Goal: Transaction & Acquisition: Purchase product/service

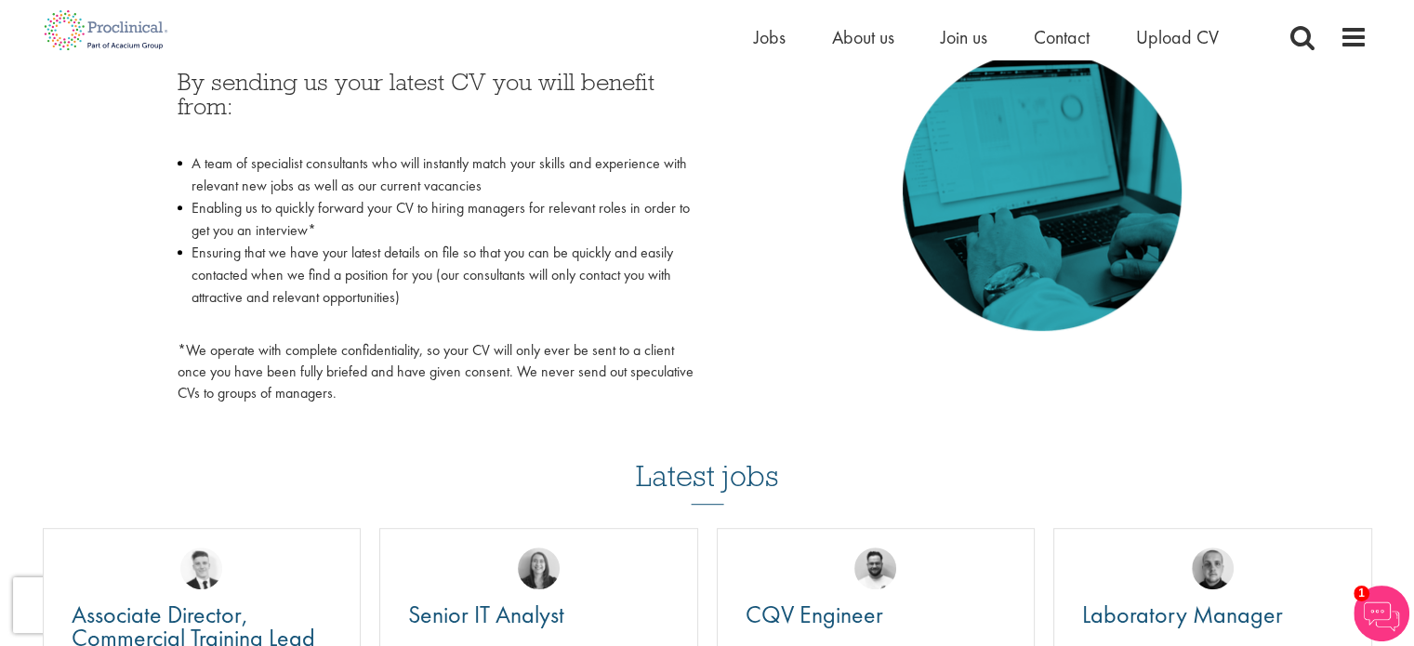
scroll to position [887, 0]
click at [1152, 32] on span "Upload CV" at bounding box center [1177, 37] width 83 height 24
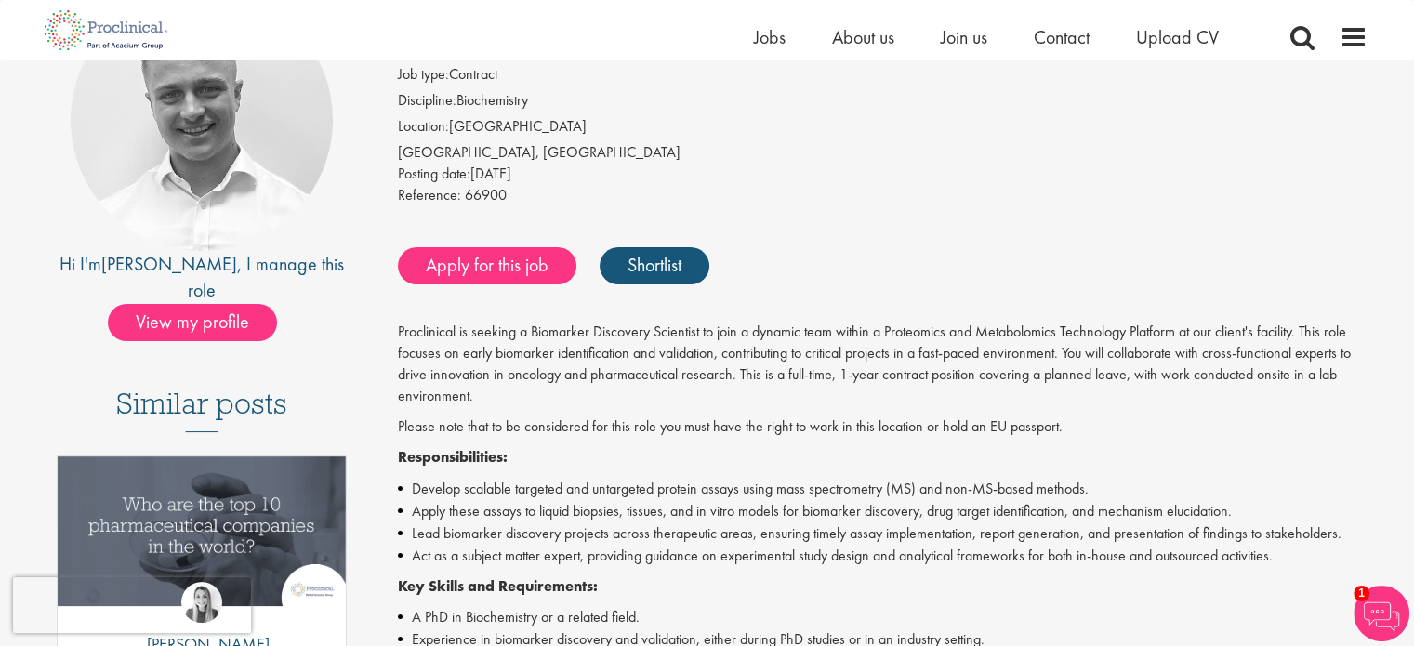
scroll to position [279, 0]
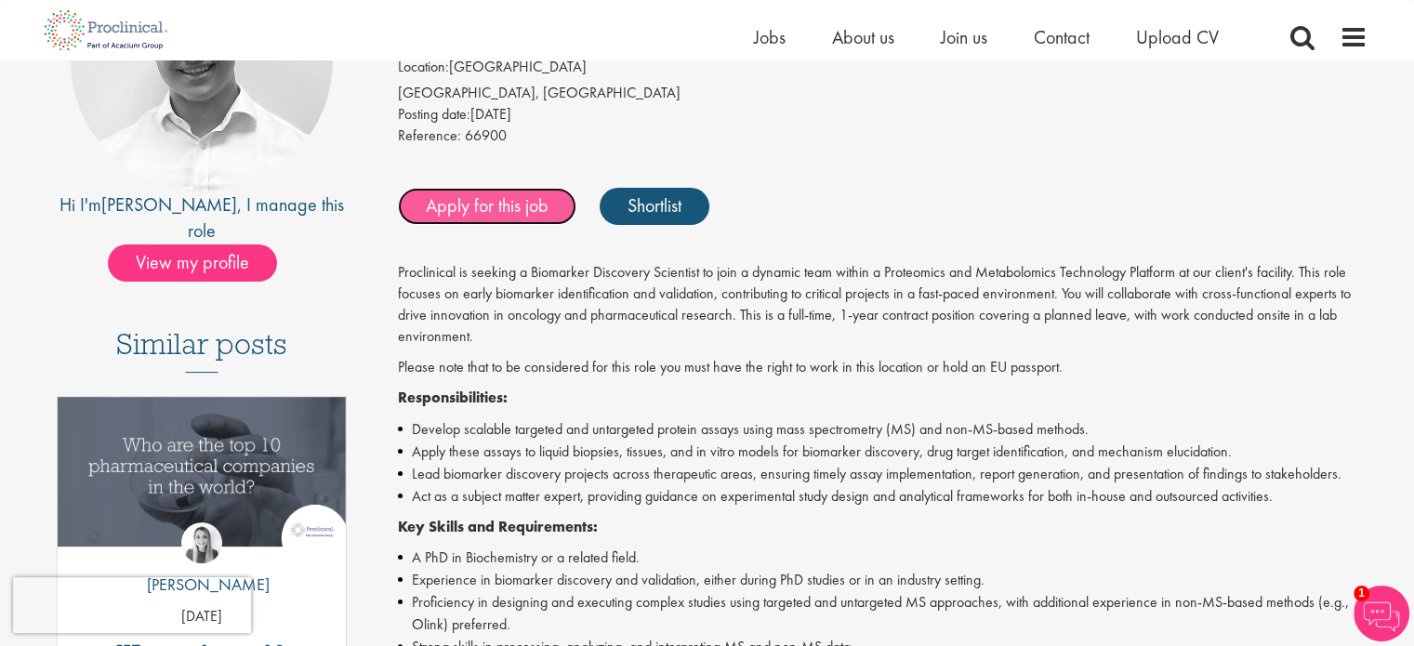
click at [491, 209] on link "Apply for this job" at bounding box center [487, 206] width 178 height 37
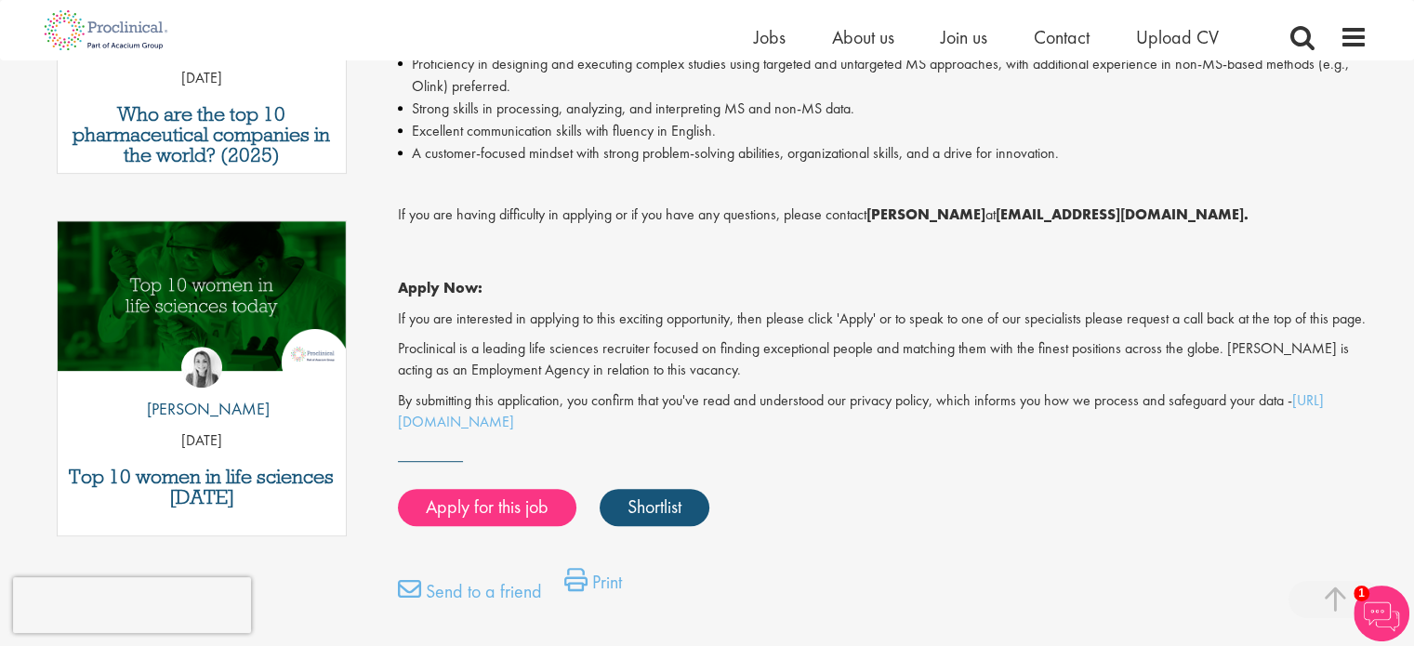
scroll to position [835, 0]
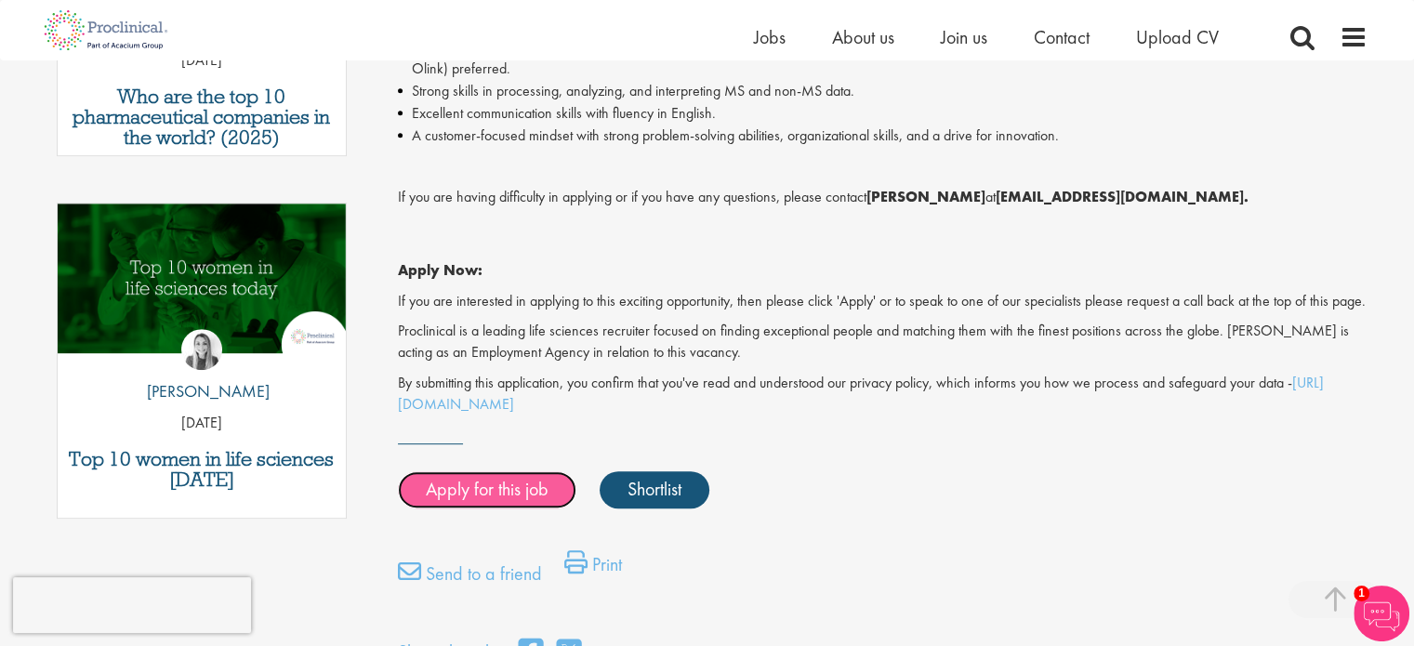
click at [511, 508] on link "Apply for this job" at bounding box center [487, 489] width 178 height 37
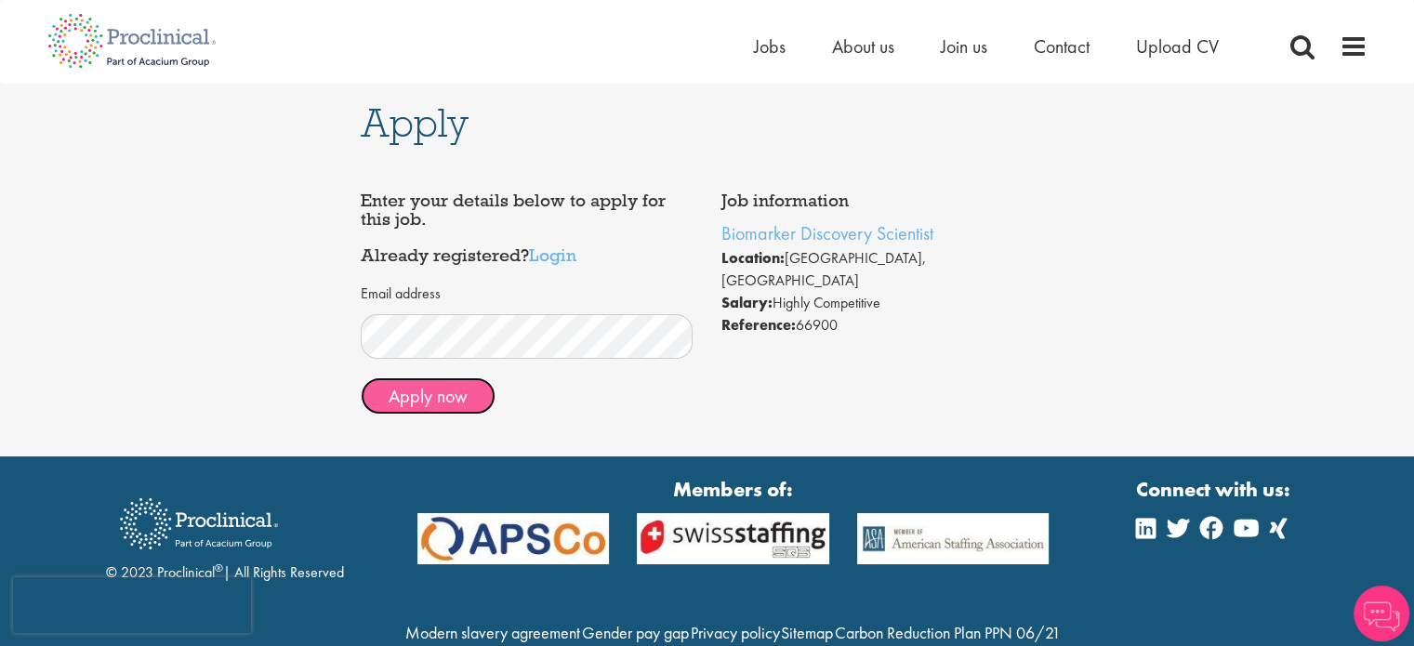
click at [463, 393] on button "Apply now" at bounding box center [428, 395] width 135 height 37
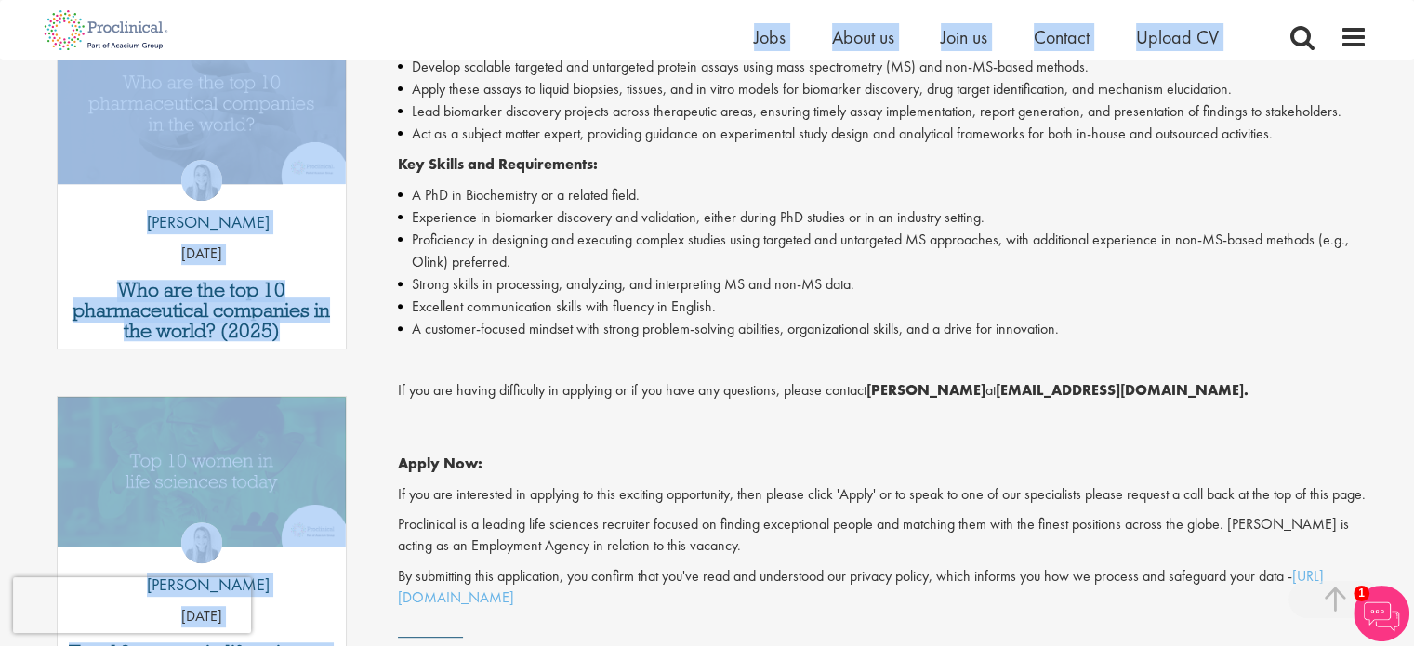
scroll to position [483, 0]
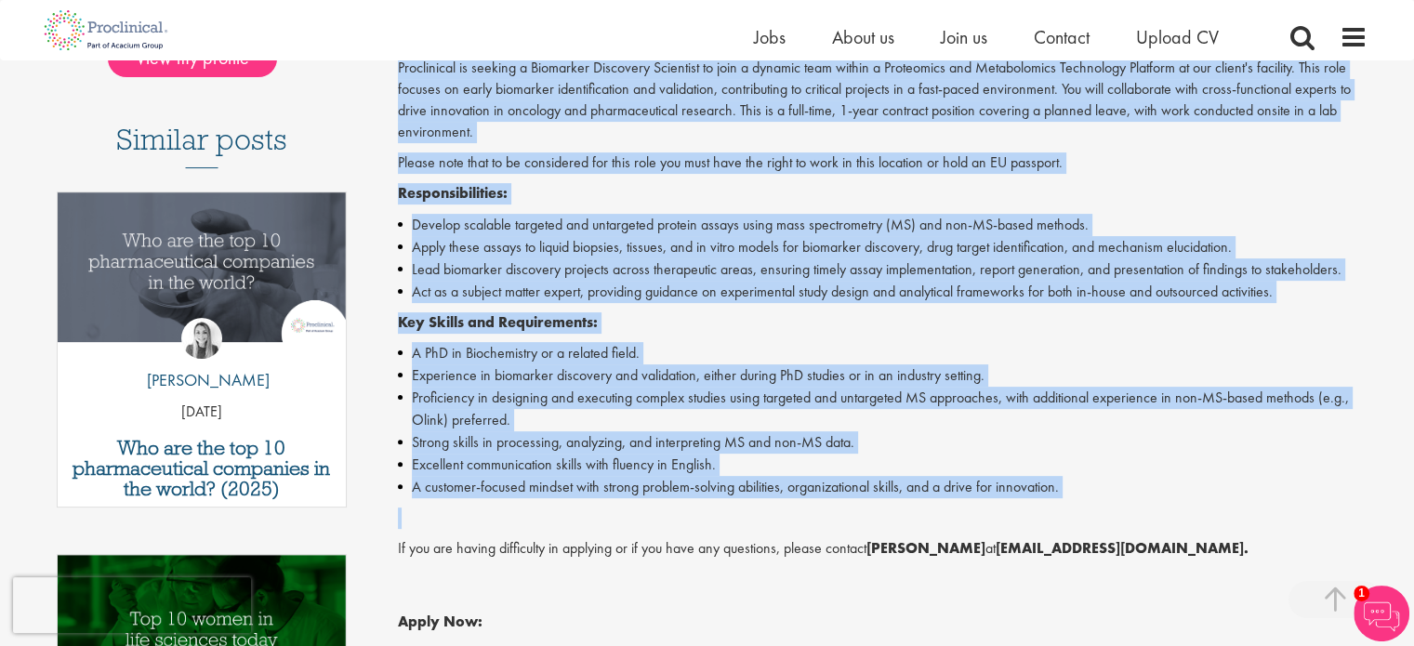
drag, startPoint x: 390, startPoint y: 211, endPoint x: 1070, endPoint y: 498, distance: 737.6
click at [1070, 498] on div "Biomarker Discovery Scientist Salary: Highly Competitive Job type: Contract Dis…" at bounding box center [875, 373] width 1011 height 1297
copy div "Proclinical is seeking a Biomarker Discovery Scientist to join a dynamic team w…"
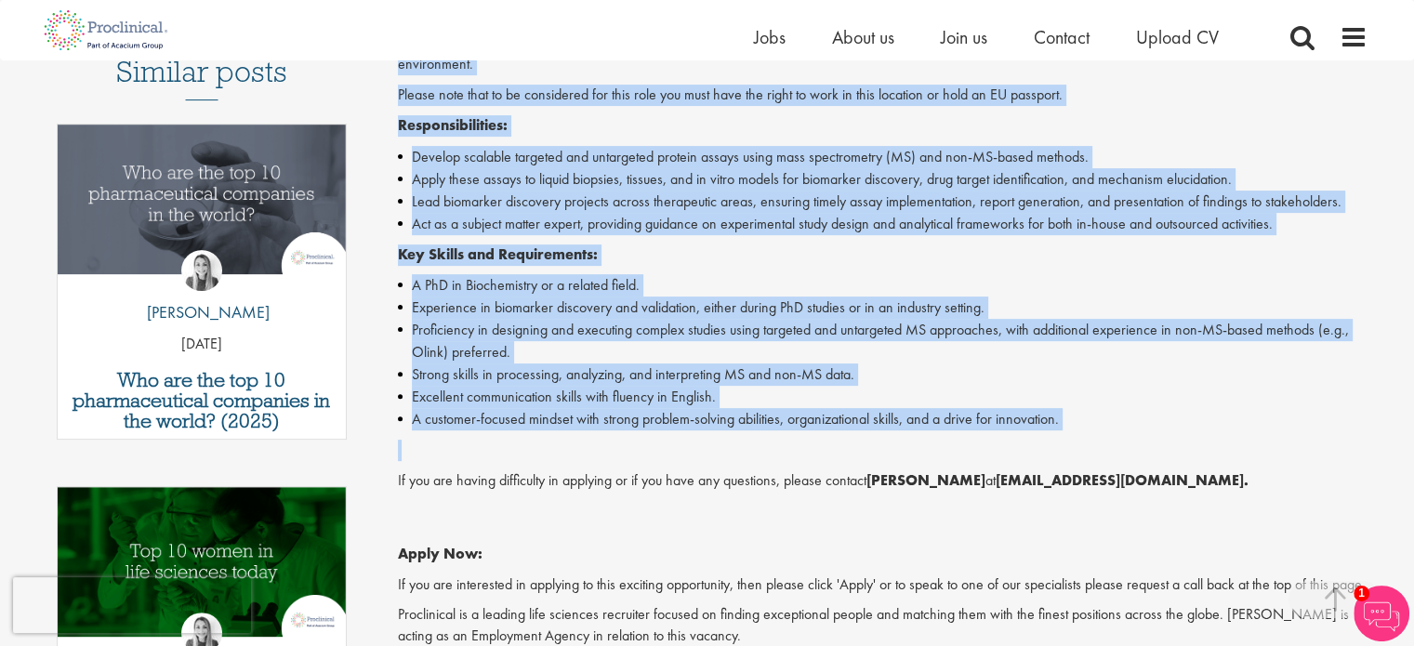
scroll to position [550, 0]
click at [891, 221] on li "Act as a subject matter expert, providing guidance on experimental study design…" at bounding box center [882, 225] width 969 height 22
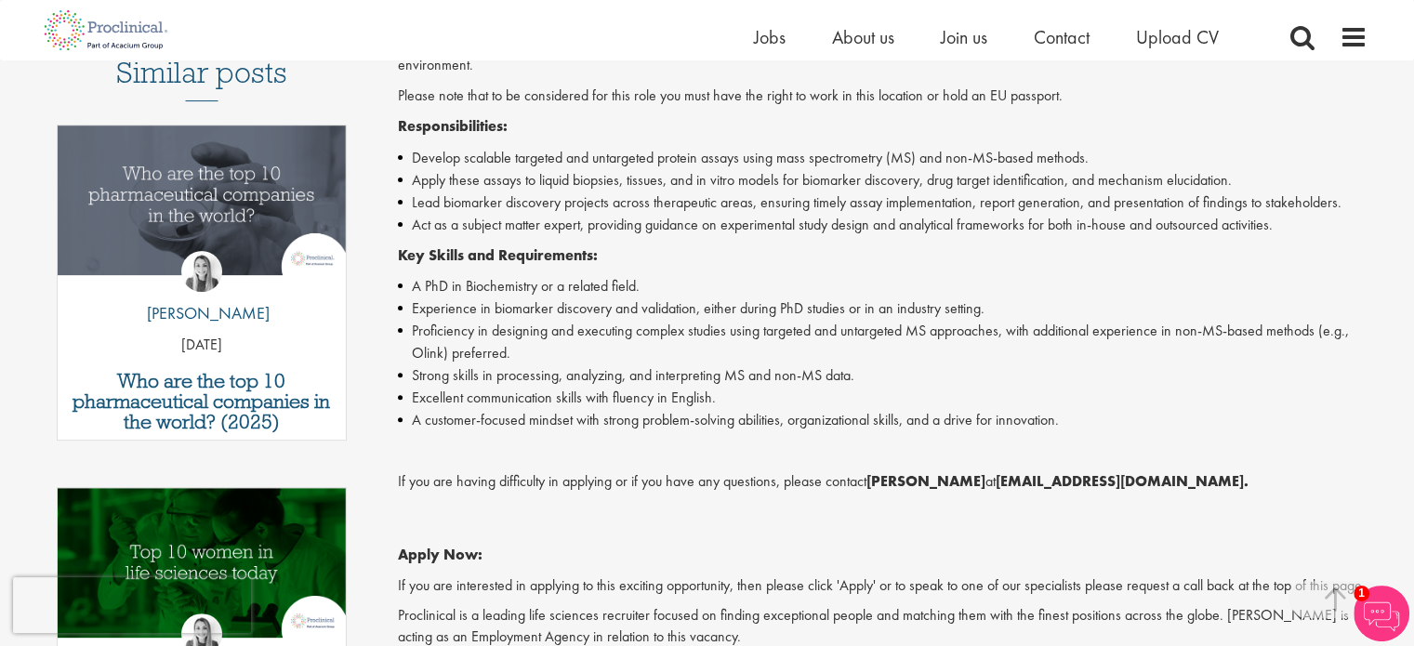
click at [442, 355] on li "Proficiency in designing and executing complex studies using targeted and untar…" at bounding box center [882, 342] width 969 height 45
click at [407, 345] on li "Proficiency in designing and executing complex studies using targeted and untar…" at bounding box center [882, 342] width 969 height 45
click at [416, 349] on li "Proficiency in designing and executing complex studies using targeted and untar…" at bounding box center [882, 342] width 969 height 45
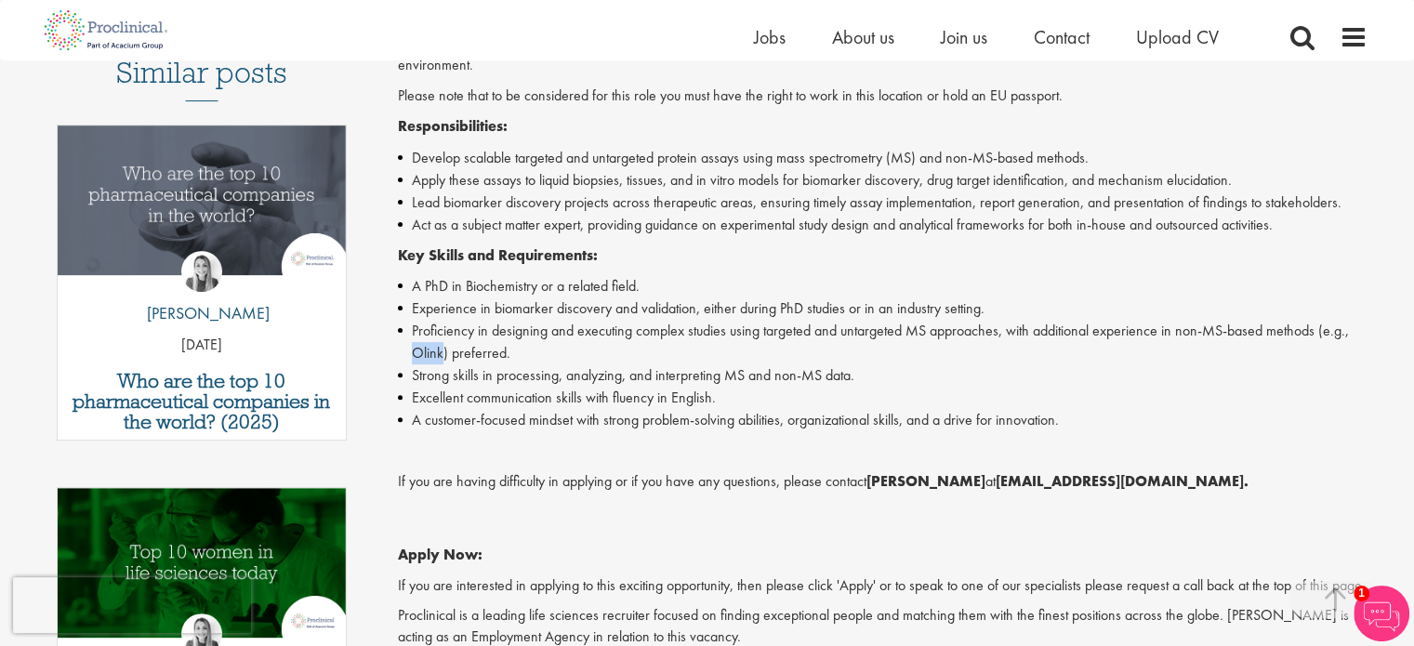
copy li "Olink"
click at [648, 339] on li "Proficiency in designing and executing complex studies using targeted and untar…" at bounding box center [882, 342] width 969 height 45
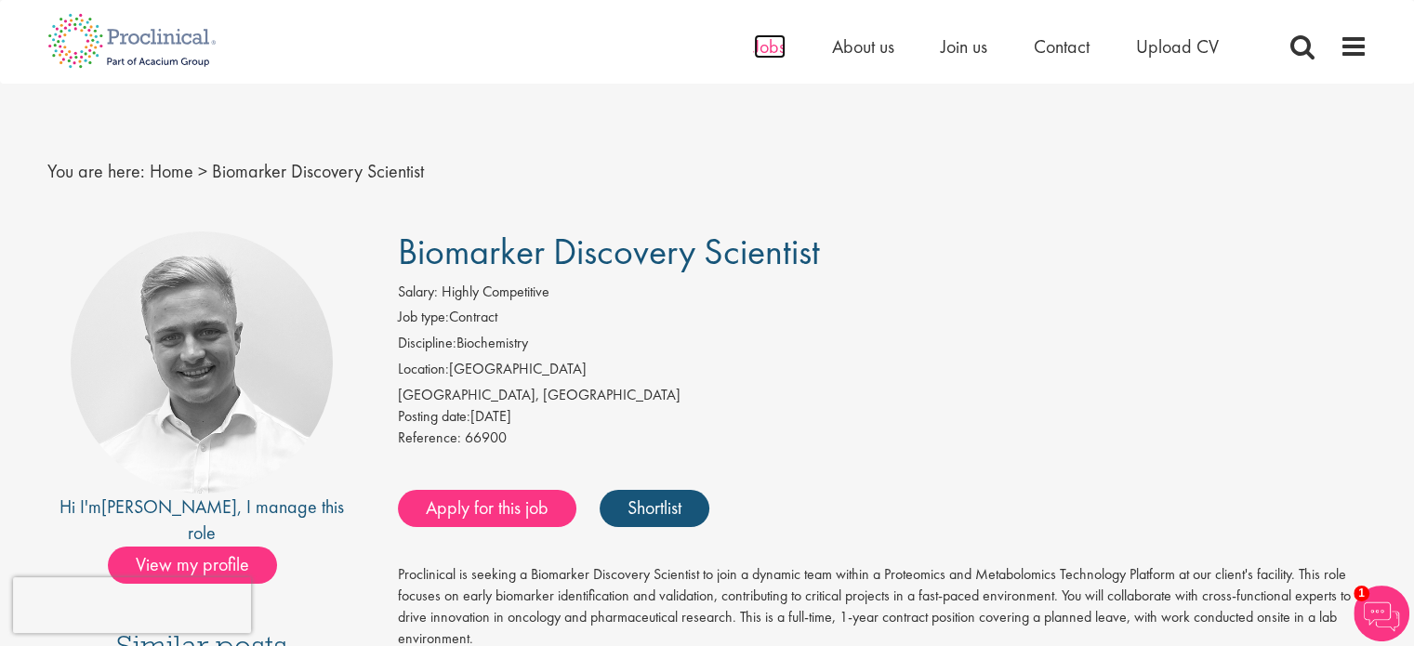
click at [781, 55] on span "Jobs" at bounding box center [770, 46] width 32 height 24
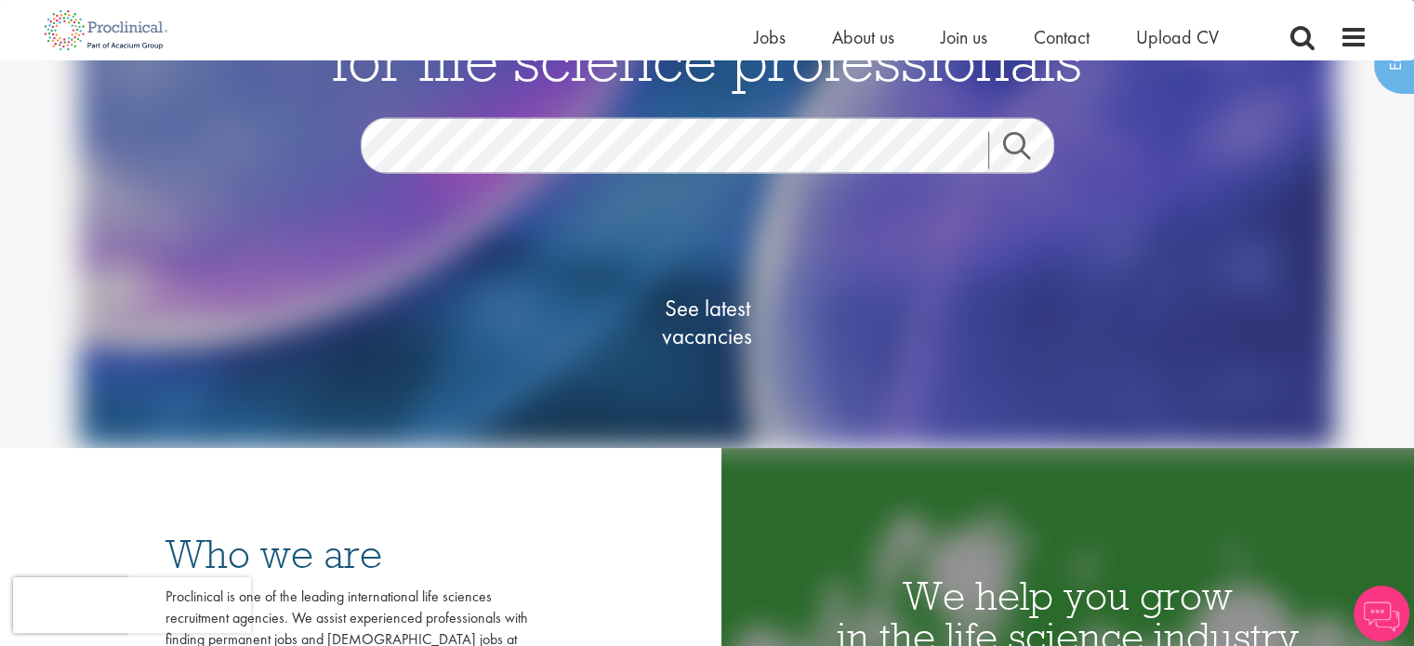
scroll to position [164, 0]
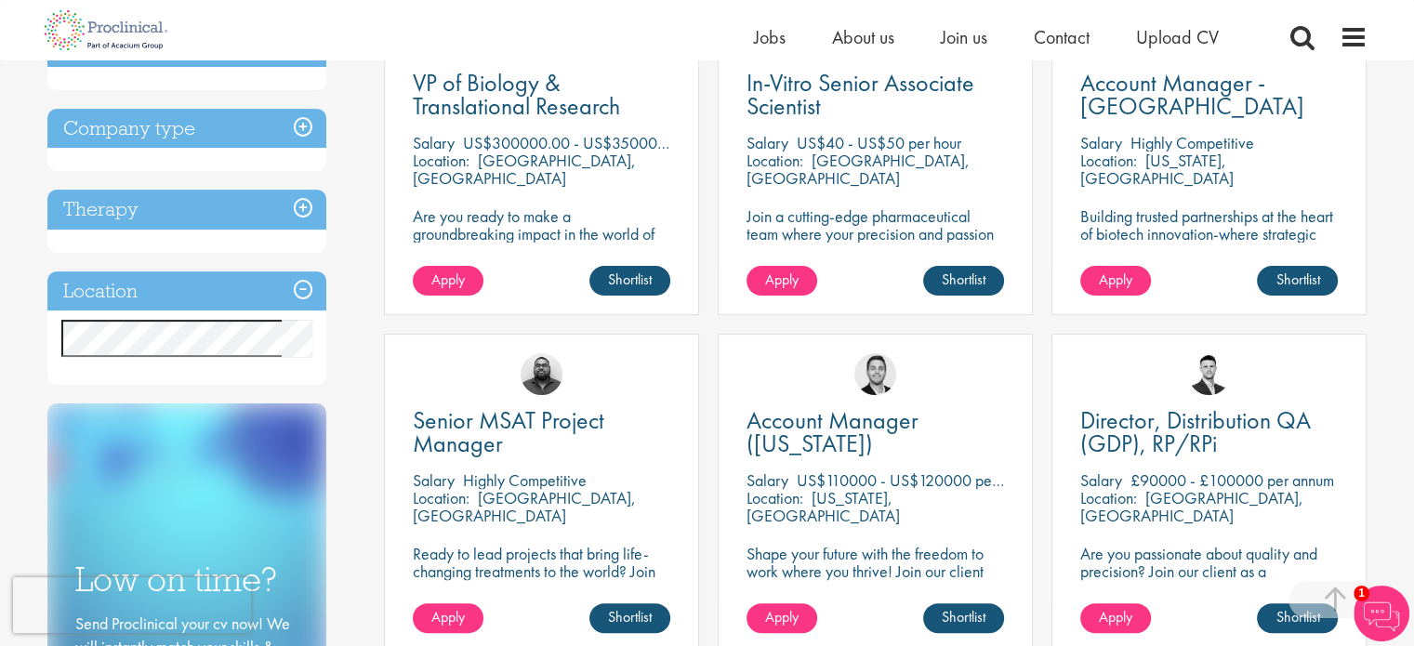
scroll to position [428, 0]
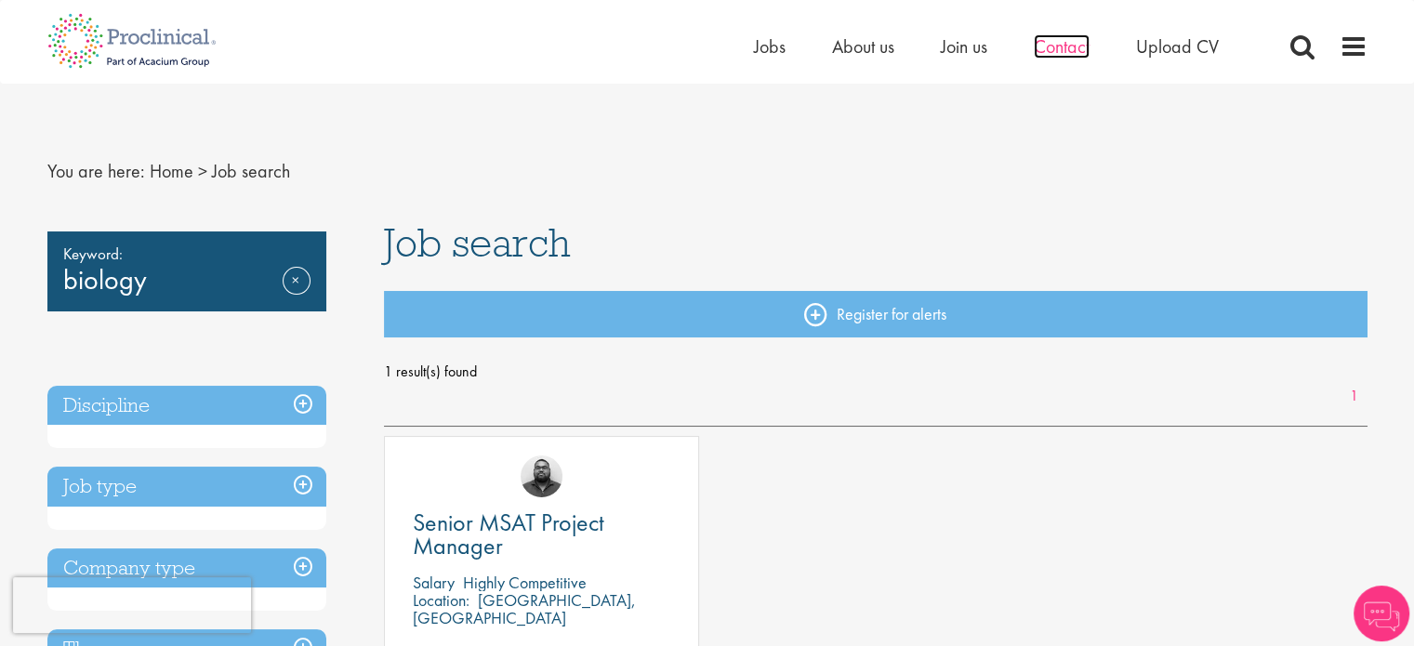
click at [1038, 55] on span "Contact" at bounding box center [1061, 46] width 56 height 24
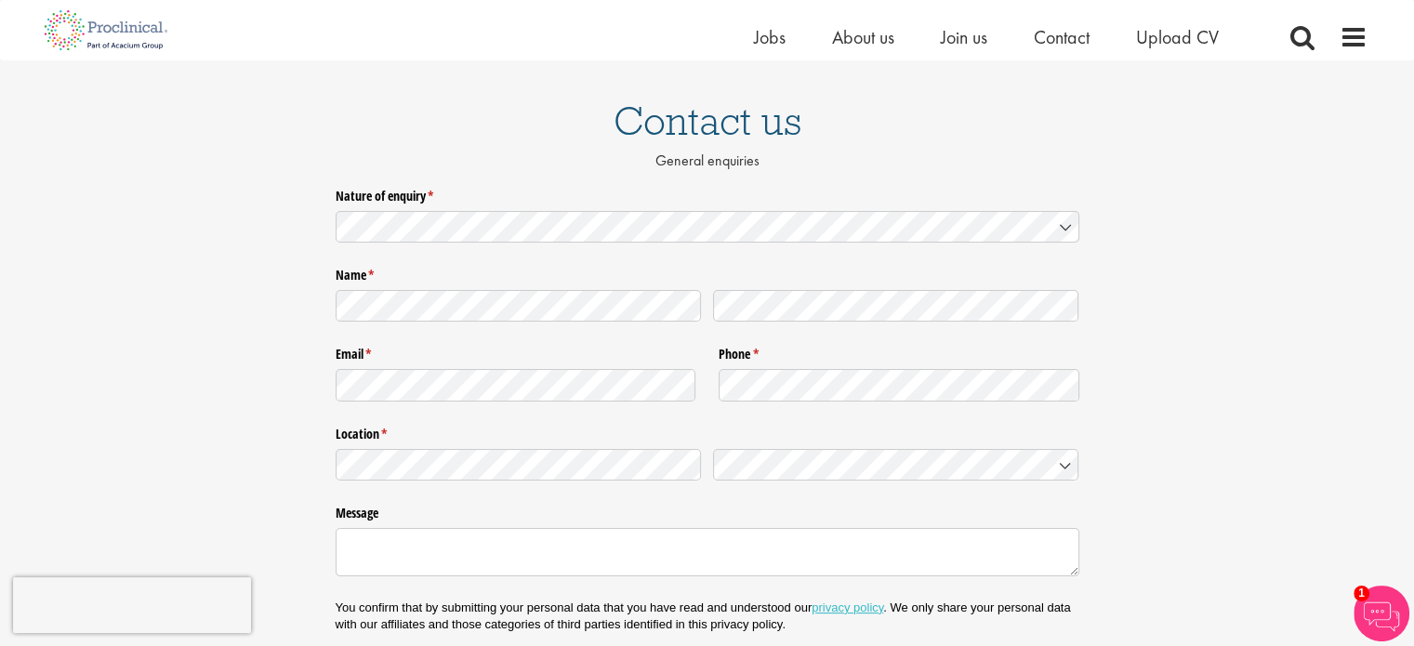
scroll to position [111, 0]
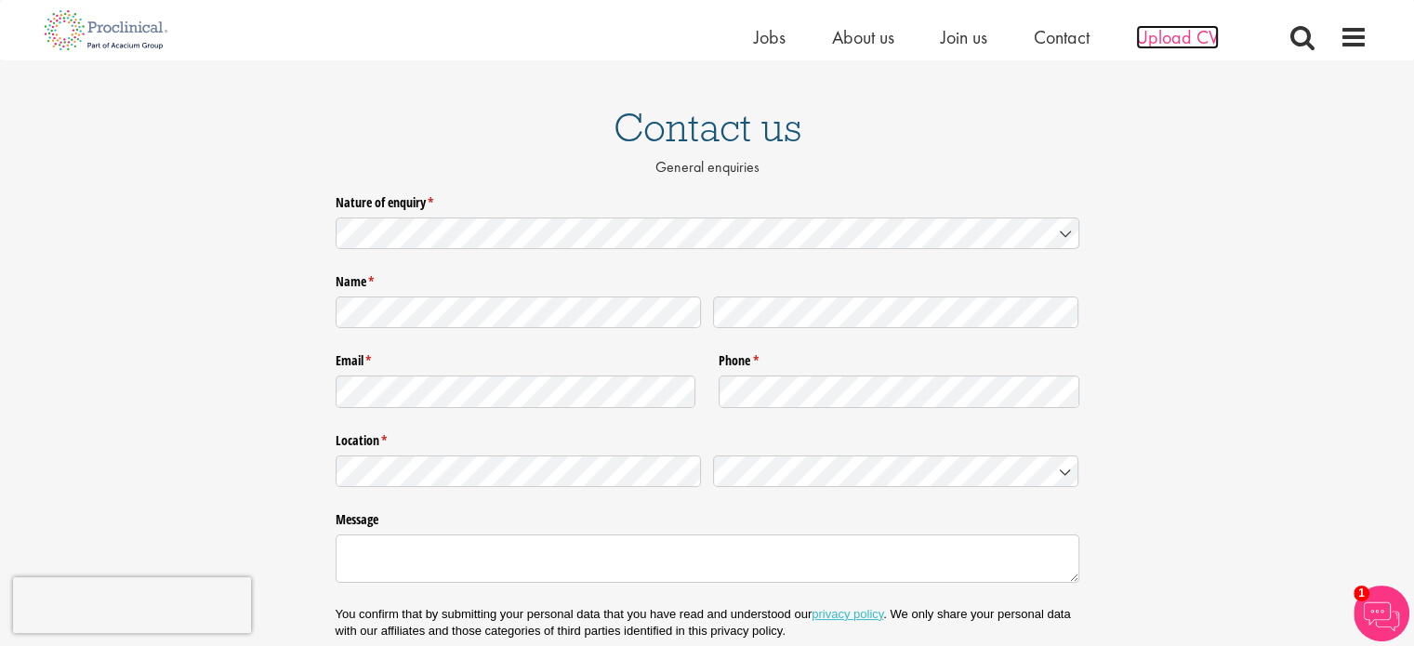
click at [1182, 44] on span "Upload CV" at bounding box center [1177, 37] width 83 height 24
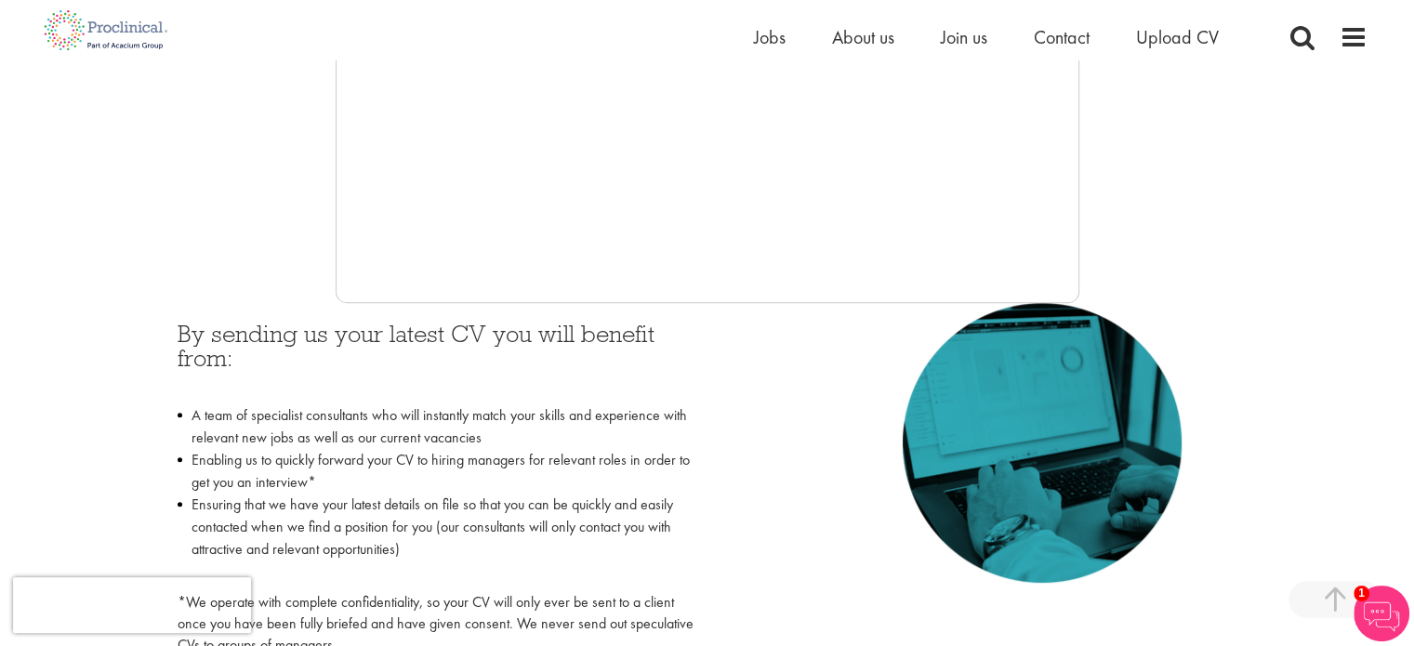
scroll to position [632, 0]
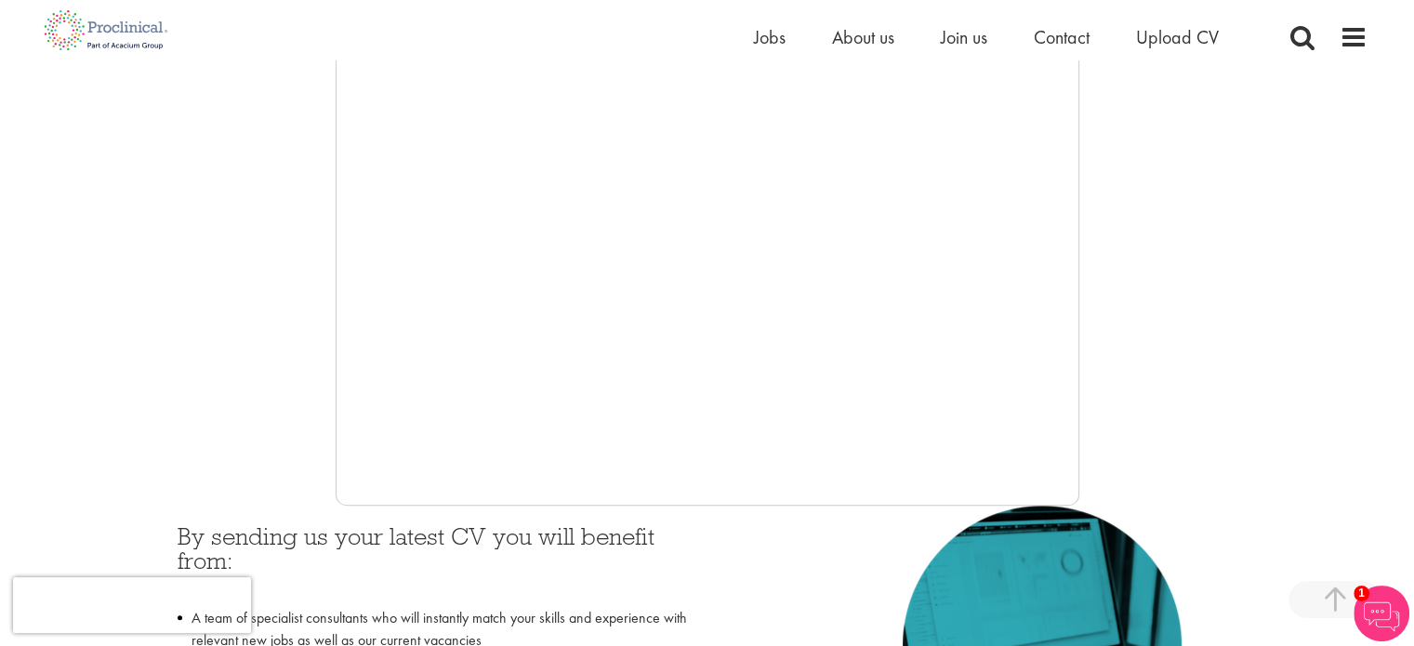
scroll to position [388, 0]
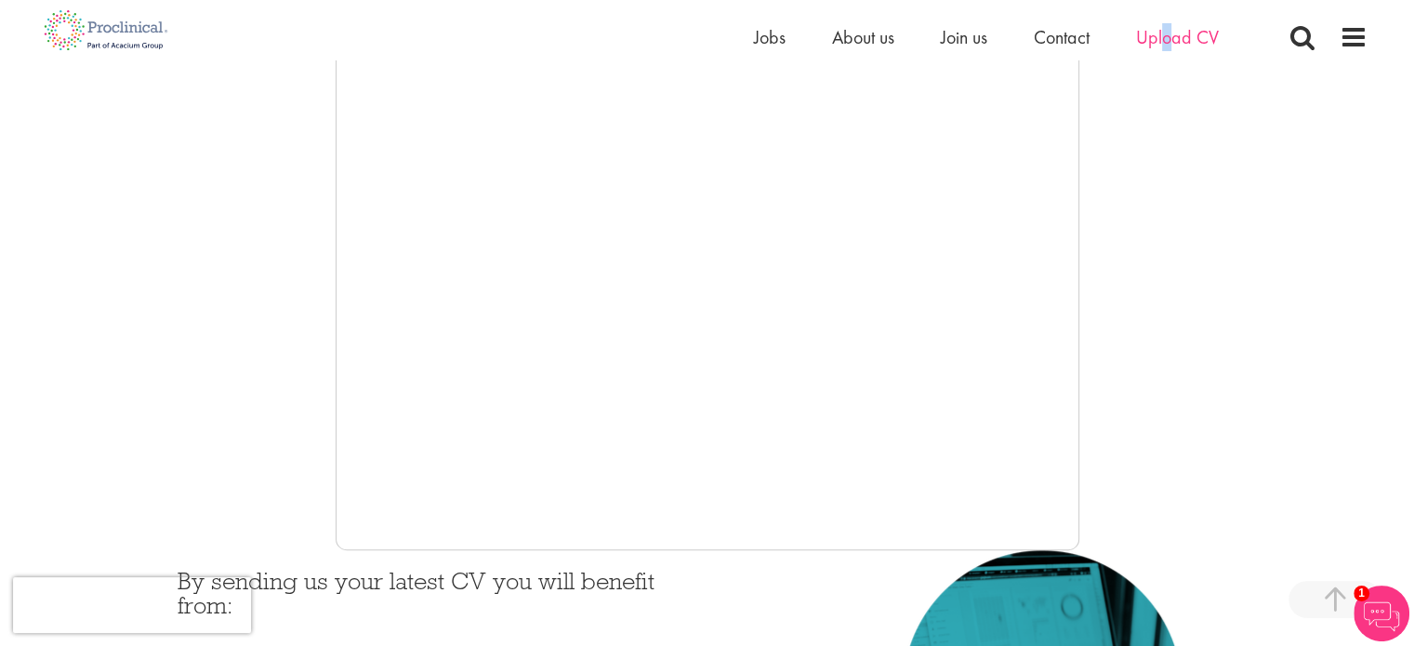
click at [1170, 44] on div "Home Jobs About us Join us Contact Upload CV" at bounding box center [1009, 41] width 511 height 37
click at [1170, 44] on span "Upload CV" at bounding box center [1177, 37] width 83 height 24
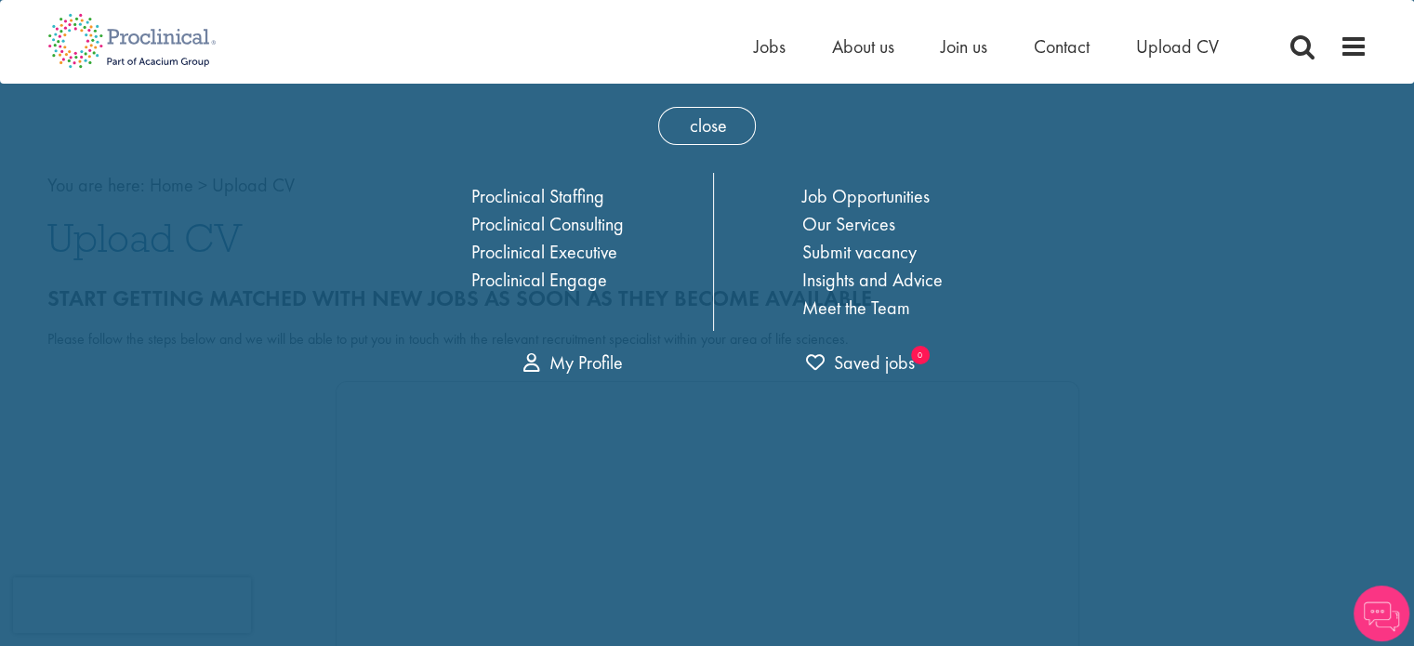
click at [1356, 50] on span at bounding box center [1353, 47] width 28 height 28
click at [717, 136] on span "close" at bounding box center [707, 126] width 98 height 38
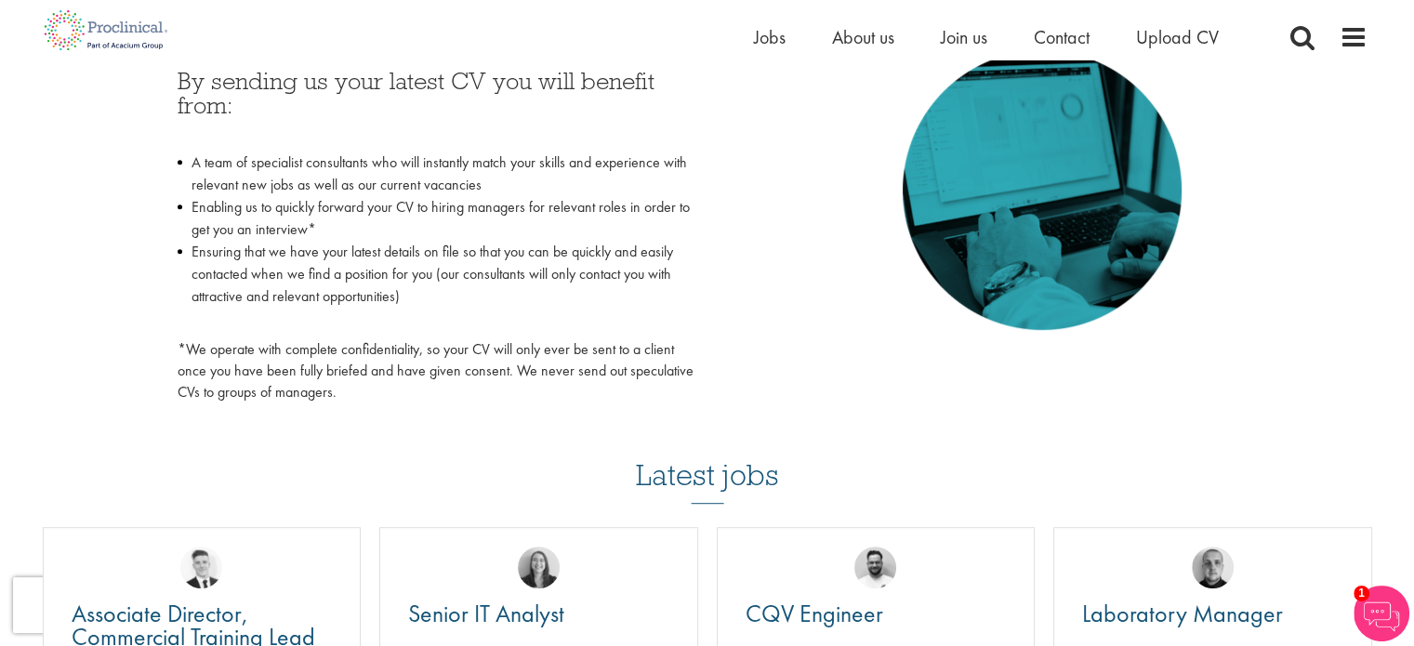
scroll to position [270, 0]
